Goal: Communication & Community: Participate in discussion

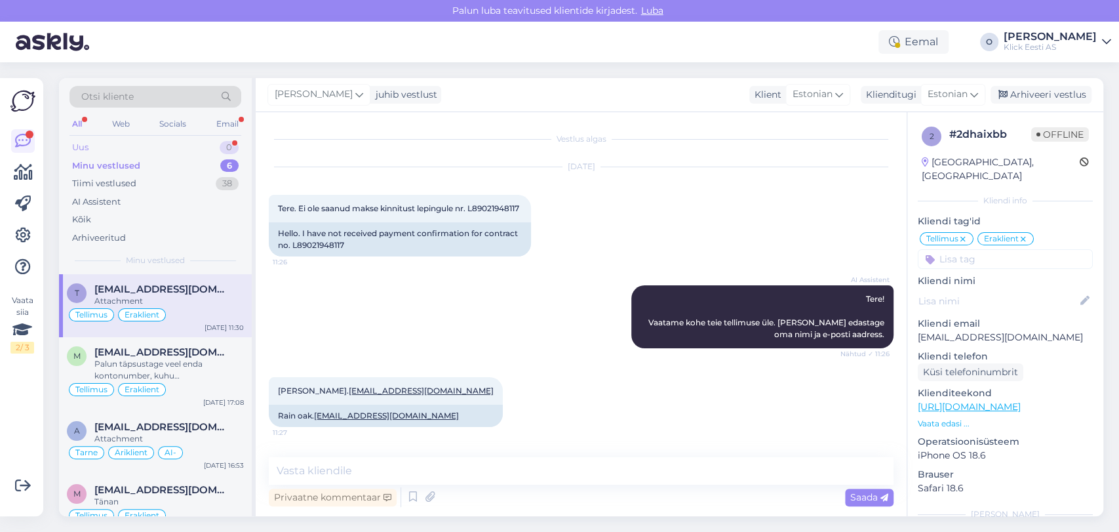
scroll to position [336, 0]
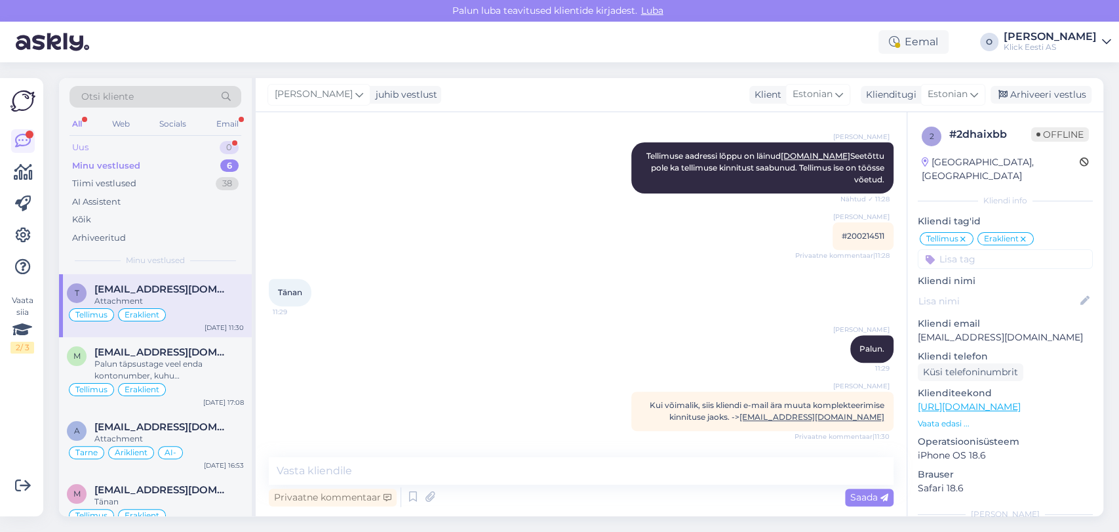
click at [149, 146] on div "Uus 0" at bounding box center [155, 147] width 172 height 18
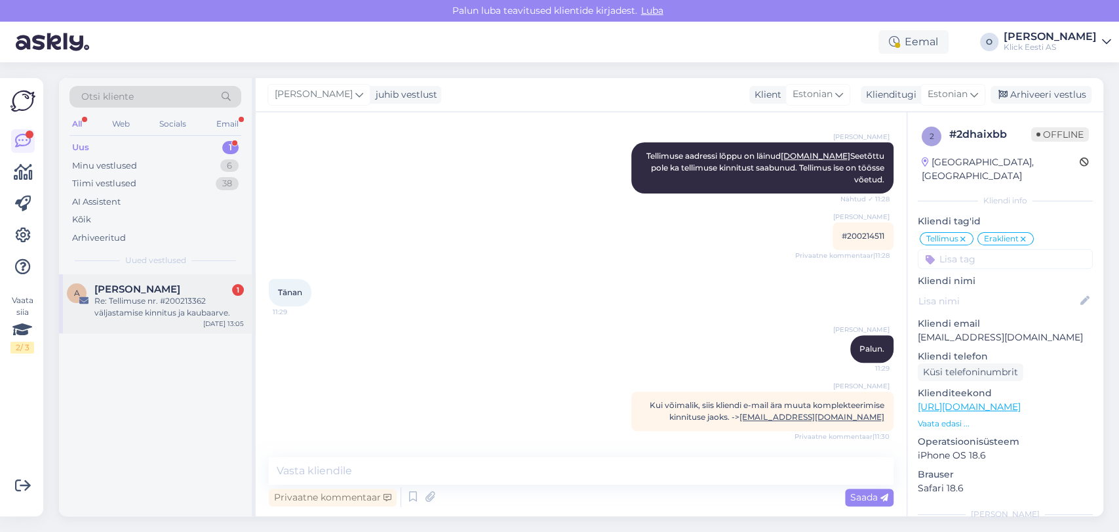
click at [150, 289] on span "[PERSON_NAME]" at bounding box center [137, 289] width 86 height 12
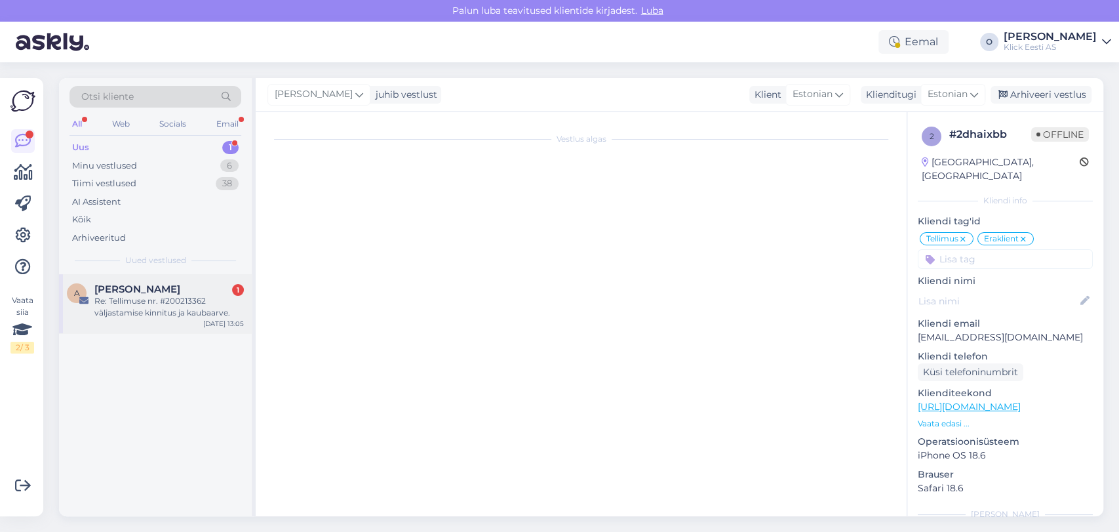
scroll to position [0, 0]
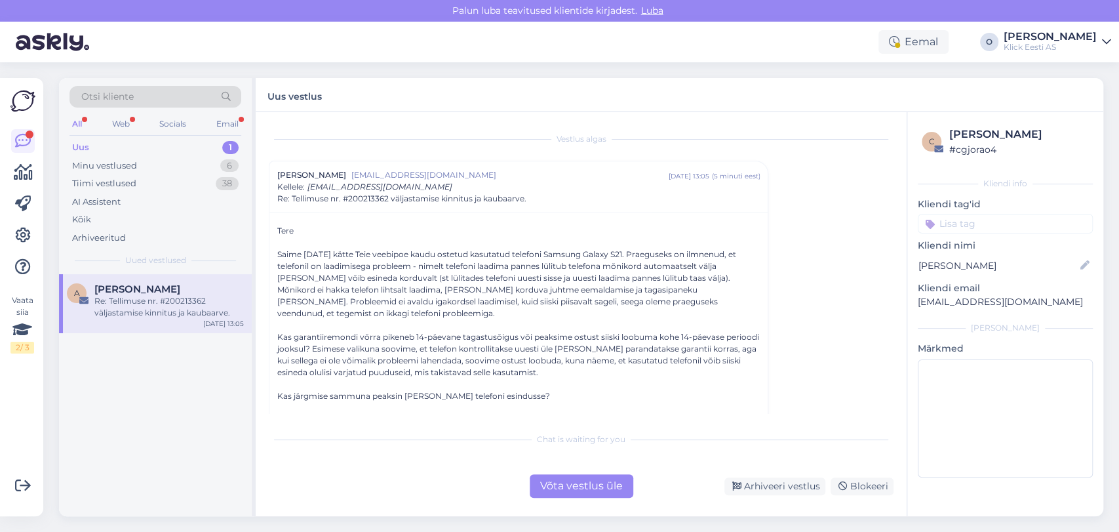
click at [136, 143] on div "Uus 1" at bounding box center [155, 147] width 172 height 18
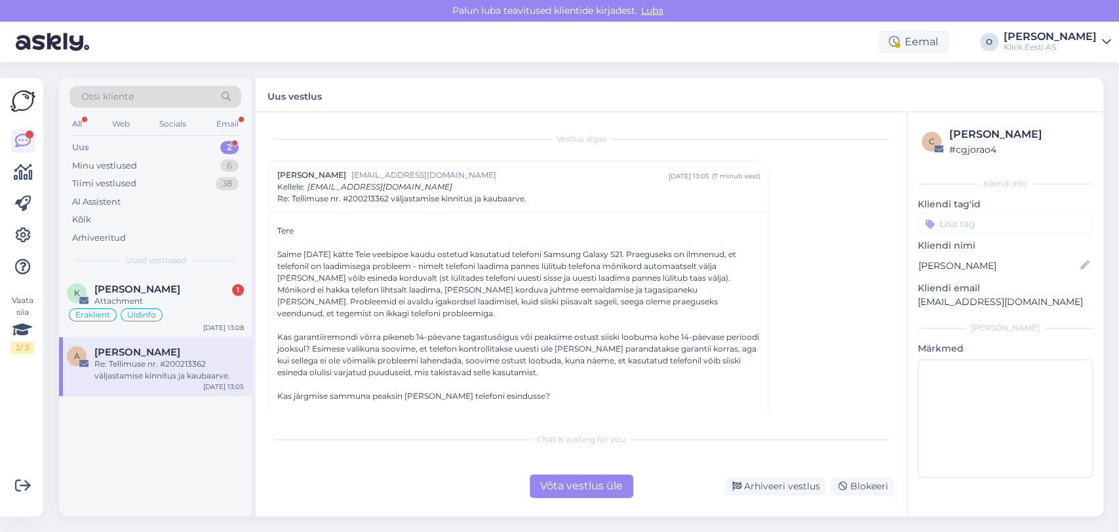
click at [136, 143] on div "Uus 2" at bounding box center [155, 147] width 172 height 18
click at [154, 286] on div "[PERSON_NAME] 1" at bounding box center [168, 289] width 149 height 12
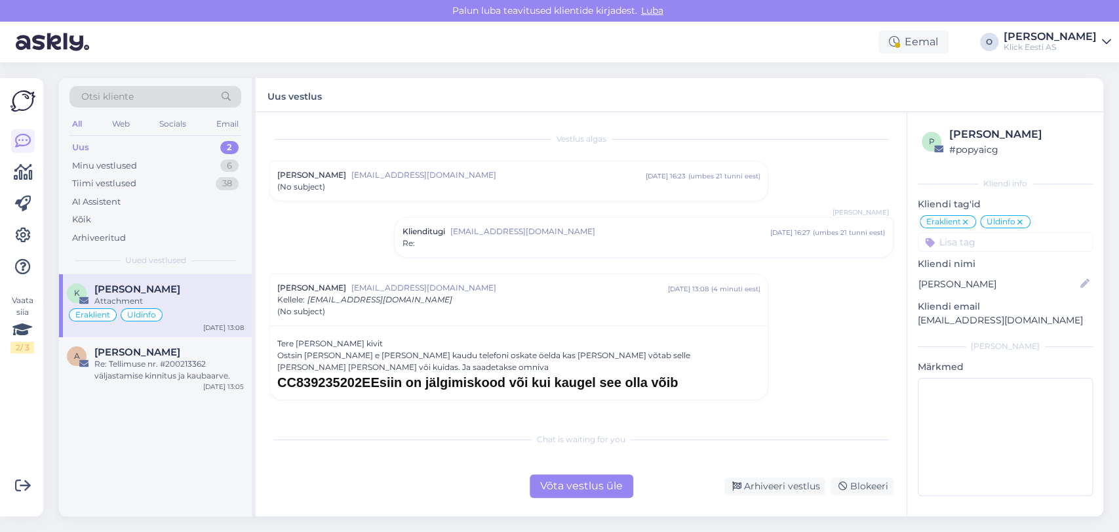
click at [323, 373] on h1 "CC839235202EEsiin on jälgimiskood või kui kaugel see olla võib" at bounding box center [518, 382] width 483 height 18
copy h1 "CC839235202EEsiin"
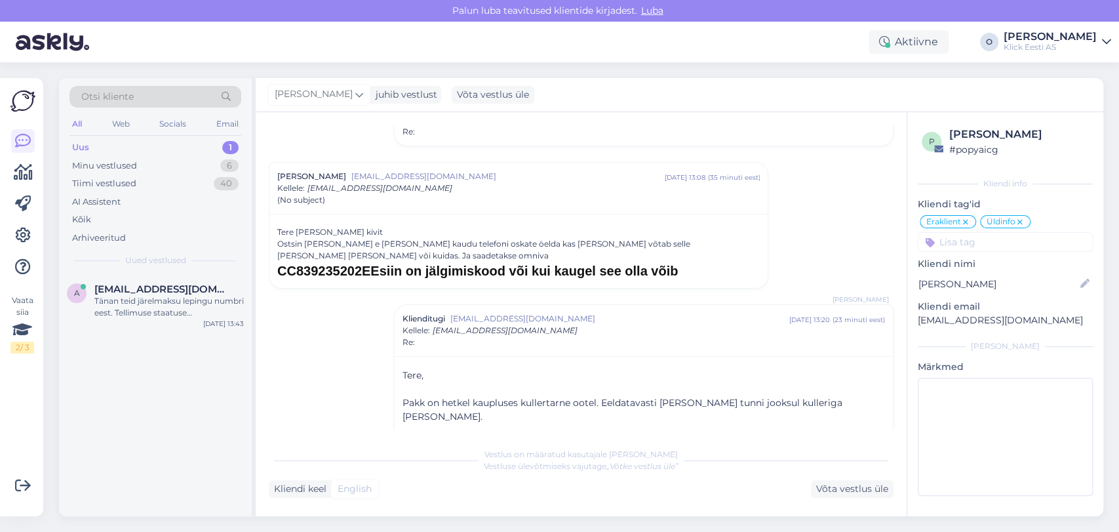
scroll to position [316, 0]
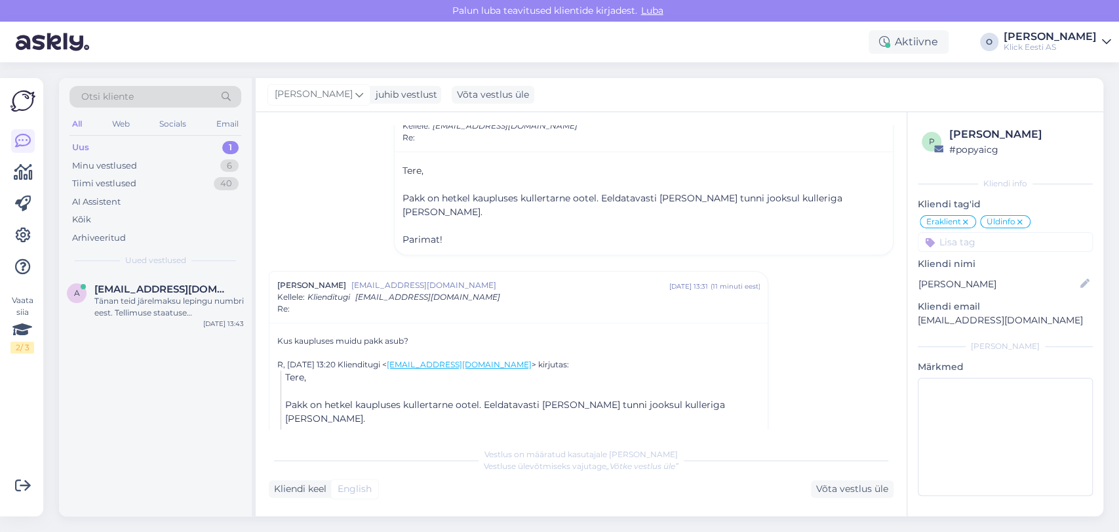
click at [168, 139] on div "Uus 1" at bounding box center [155, 147] width 172 height 18
click at [161, 285] on span "[EMAIL_ADDRESS][DOMAIN_NAME]" at bounding box center [162, 289] width 136 height 12
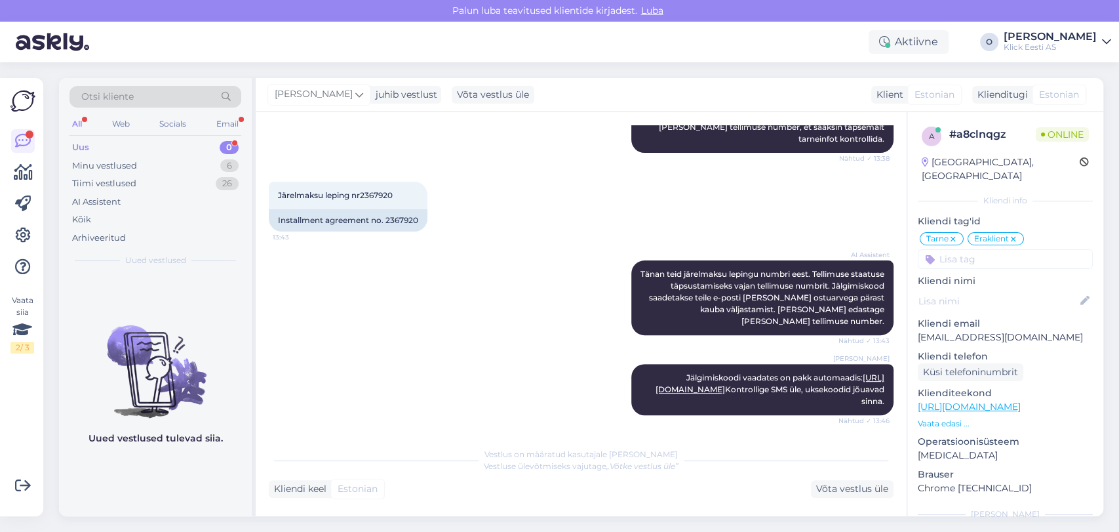
scroll to position [367, 0]
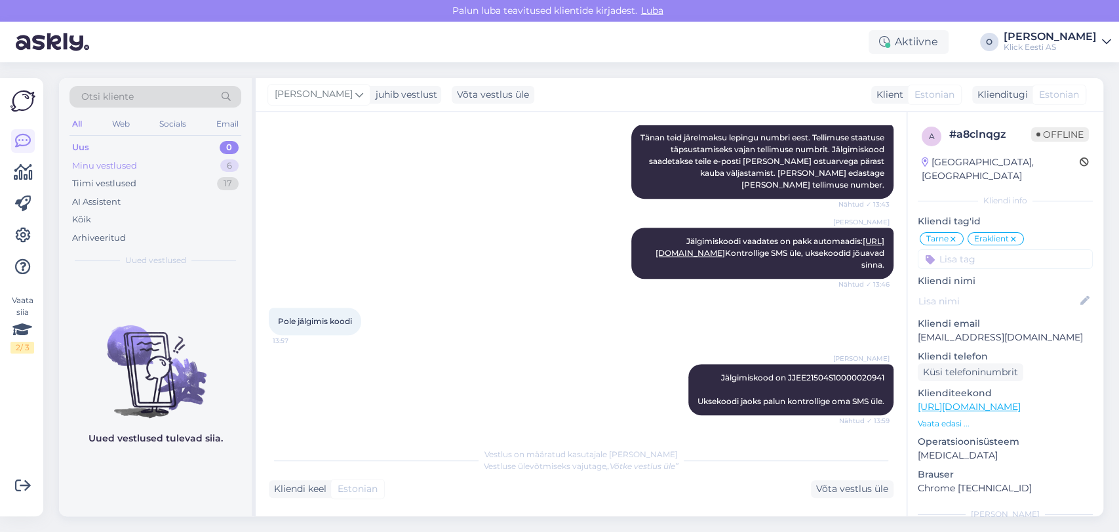
click at [189, 167] on div "Minu vestlused 6" at bounding box center [155, 166] width 172 height 18
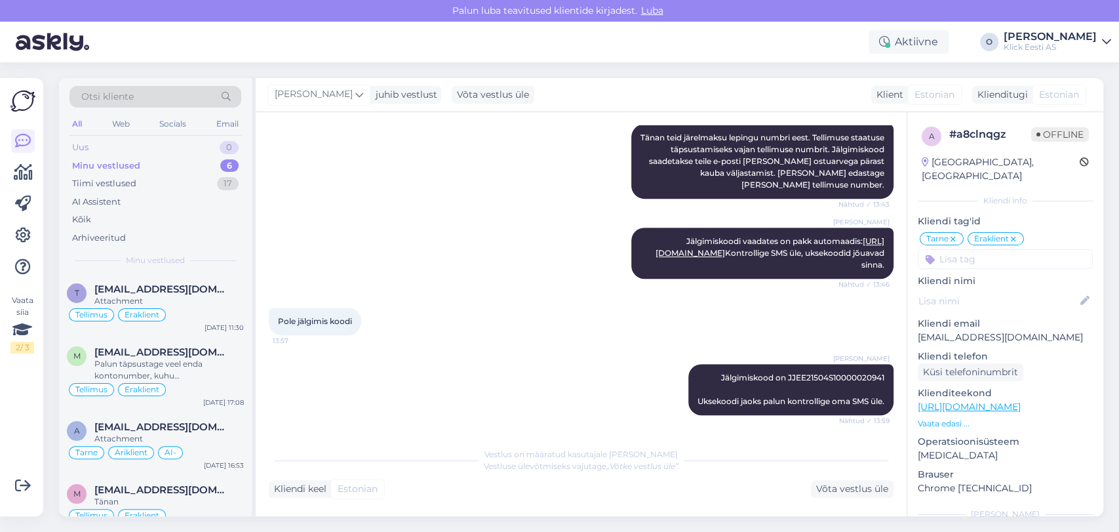
click at [163, 143] on div "Uus 0" at bounding box center [155, 147] width 172 height 18
